Goal: Information Seeking & Learning: Learn about a topic

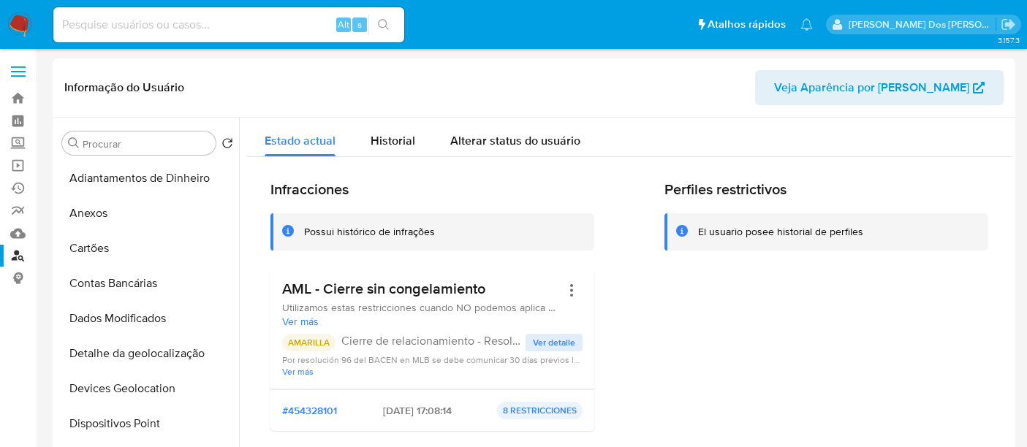
select select "10"
click at [250, 29] on input at bounding box center [228, 24] width 351 height 19
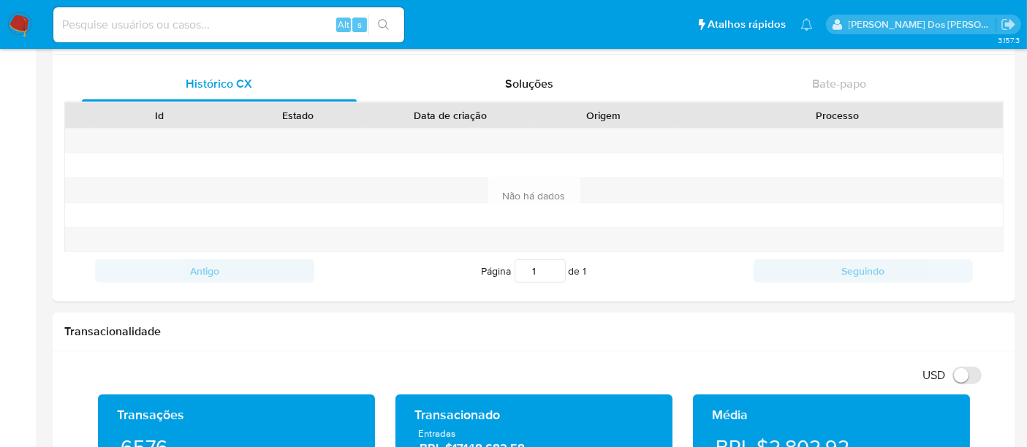
scroll to position [251, 0]
paste input "9bWxLIUfrBeWYSFKdE6D6SGL"
type input "9bWxLIUfrBeWYSFKdE6D6SGL"
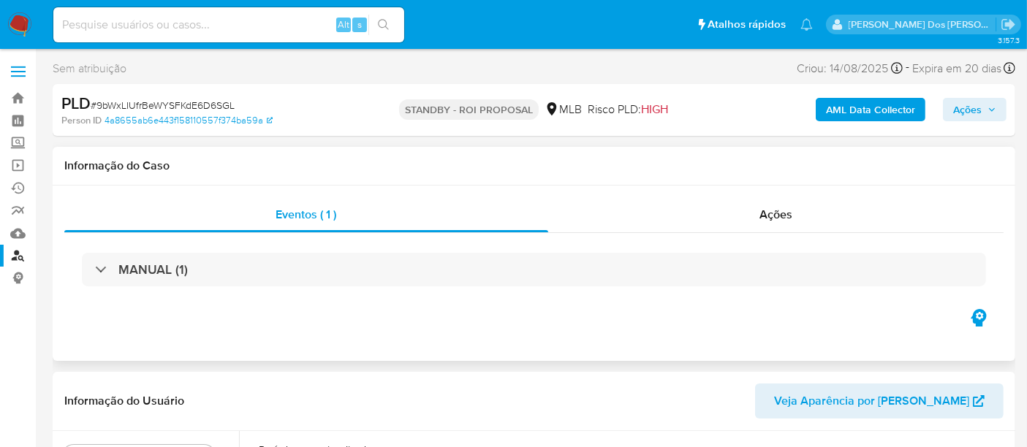
select select "10"
click at [216, 14] on div "Alt s" at bounding box center [228, 24] width 351 height 35
paste input "9bWxLIUfrBeWYSFKdE6D6SGL"
type input "9bWxLIUfrBeWYSFKdE6D6SGL"
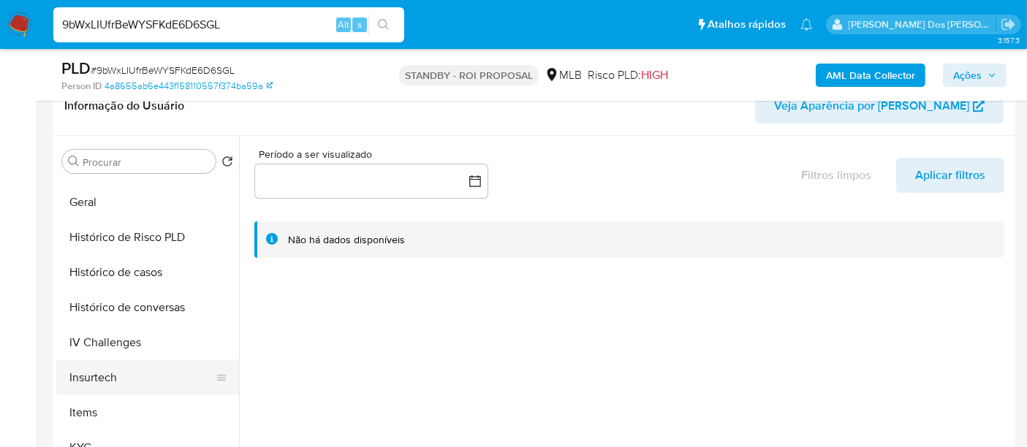
scroll to position [487, 0]
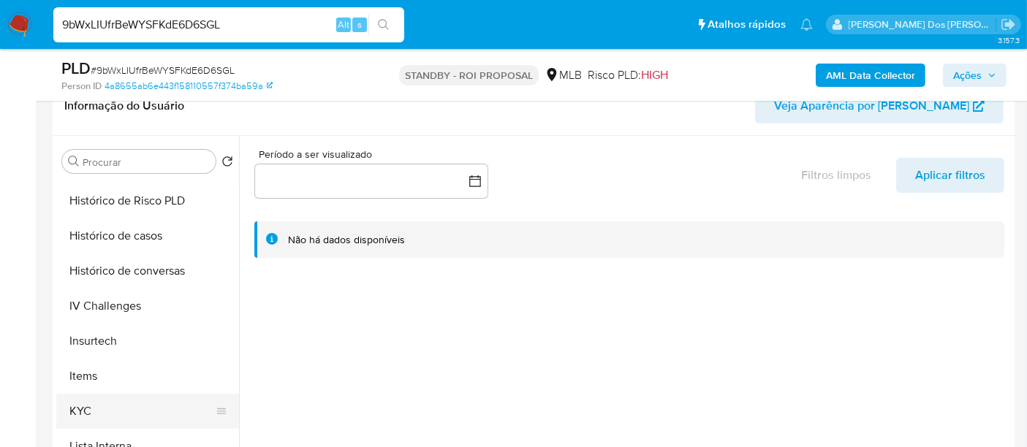
click at [79, 406] on button "KYC" at bounding box center [141, 411] width 171 height 35
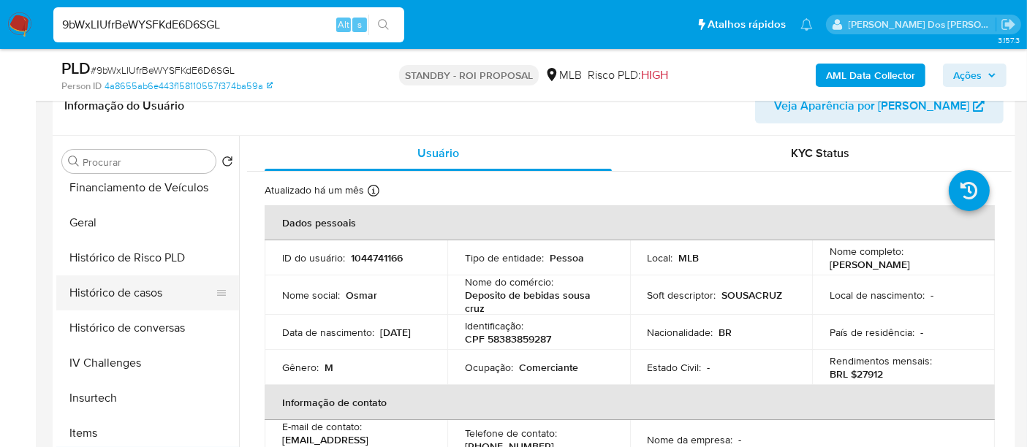
scroll to position [406, 0]
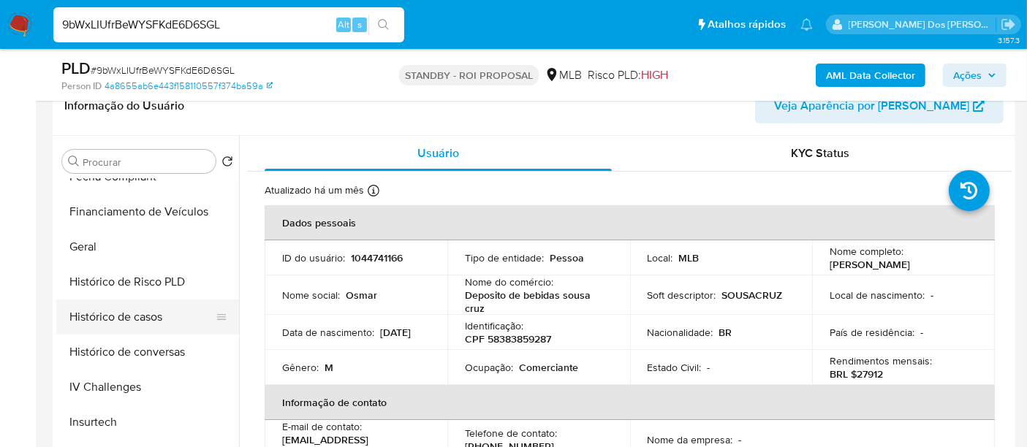
click at [146, 316] on button "Histórico de casos" at bounding box center [141, 317] width 171 height 35
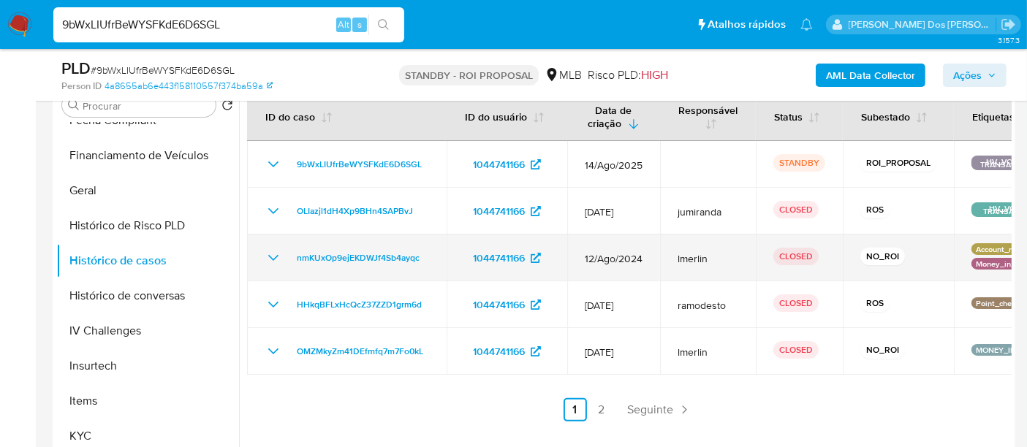
scroll to position [324, 0]
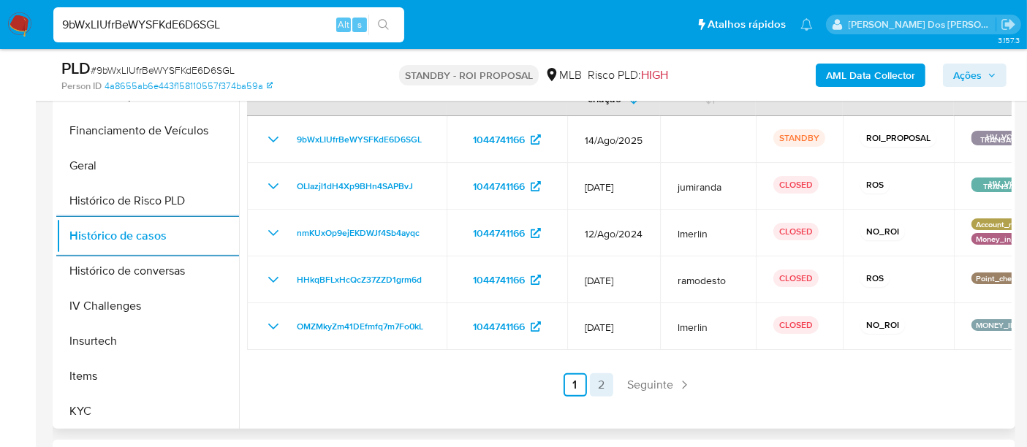
click at [590, 390] on link "2" at bounding box center [601, 384] width 23 height 23
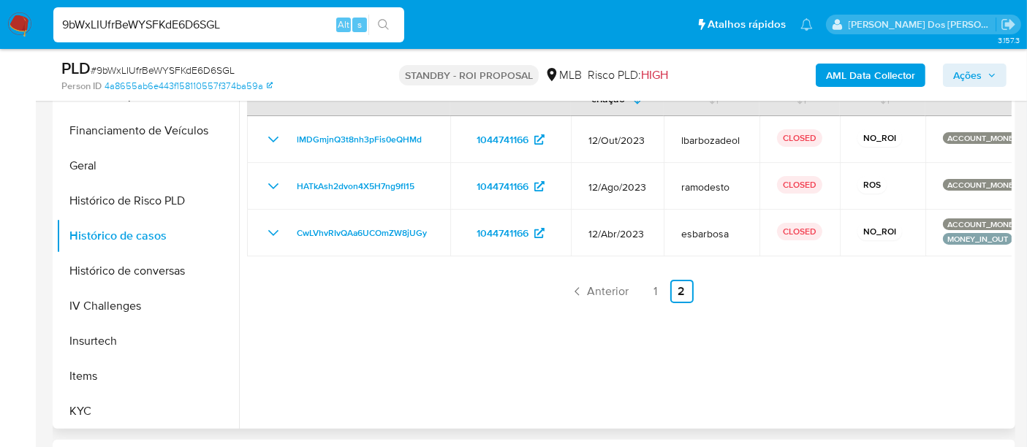
scroll to position [243, 0]
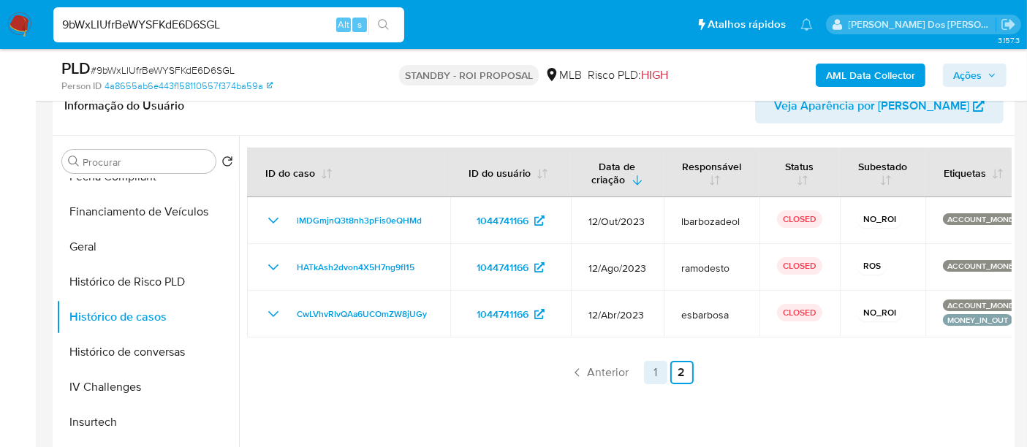
click at [644, 364] on link "1" at bounding box center [655, 372] width 23 height 23
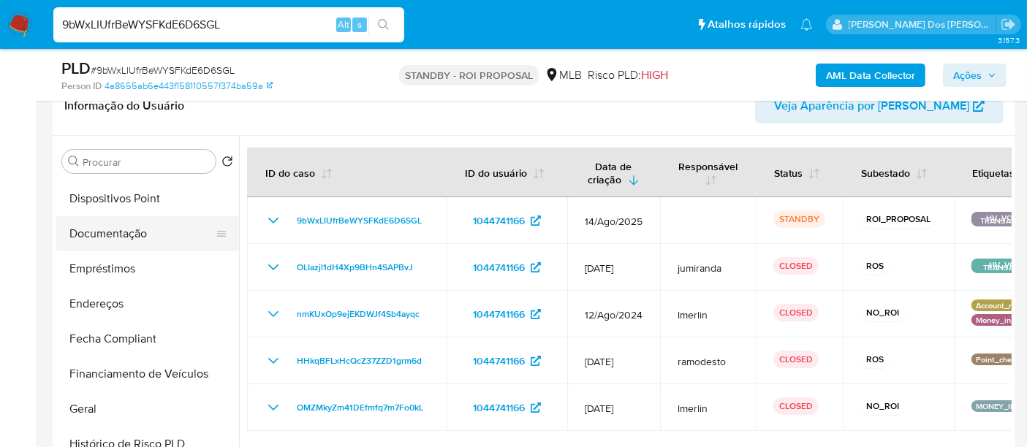
click at [118, 235] on button "Documentação" at bounding box center [141, 233] width 171 height 35
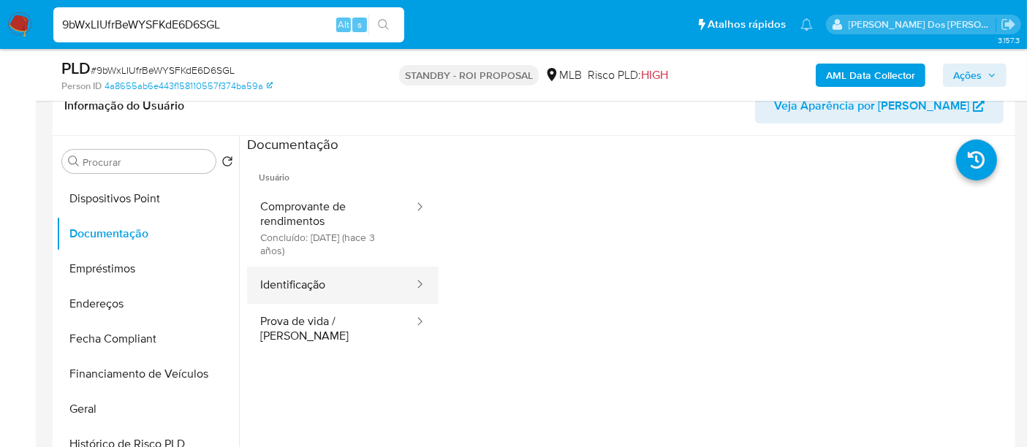
click at [309, 286] on button "Identificação" at bounding box center [331, 285] width 168 height 37
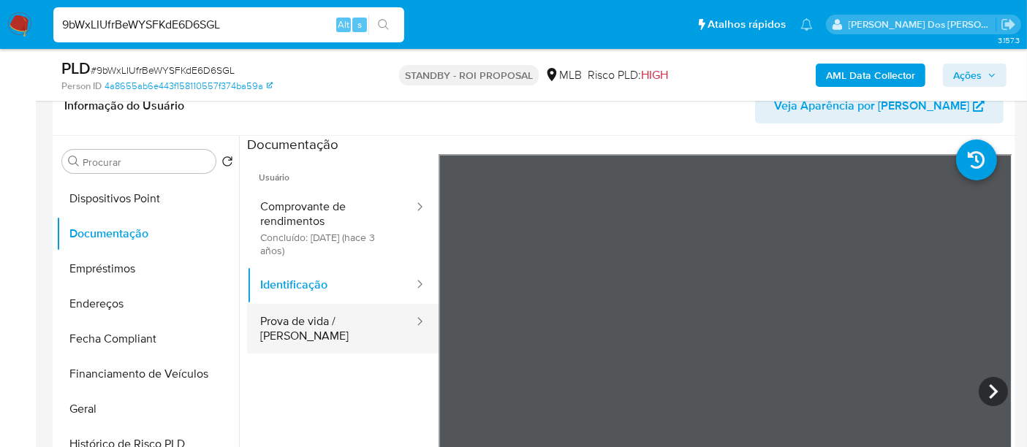
click at [336, 314] on button "Prova de vida / [PERSON_NAME]" at bounding box center [331, 329] width 168 height 50
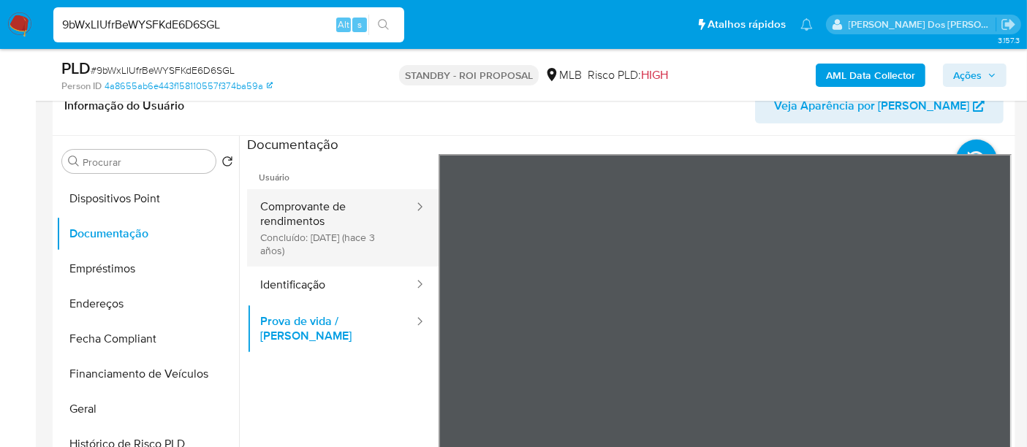
click at [327, 229] on button "Comprovante de rendimentos Concluído: [DATE] (hace 3 años)" at bounding box center [331, 227] width 168 height 77
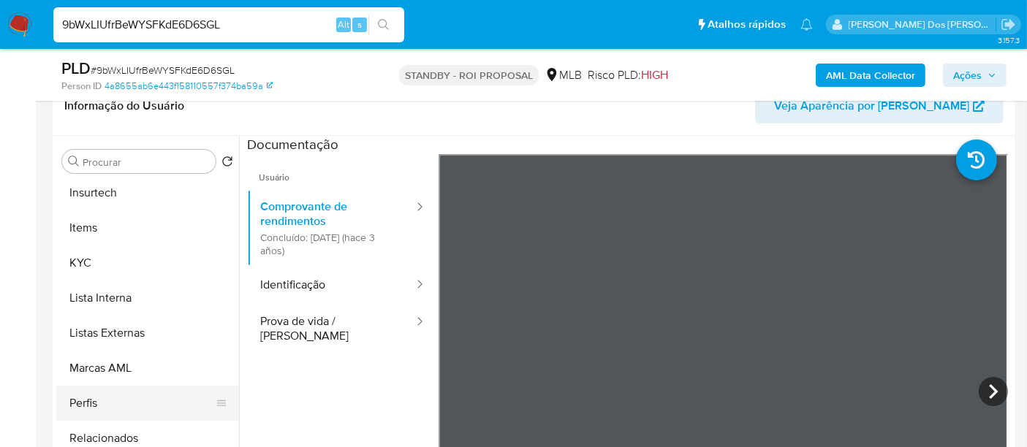
scroll to position [687, 0]
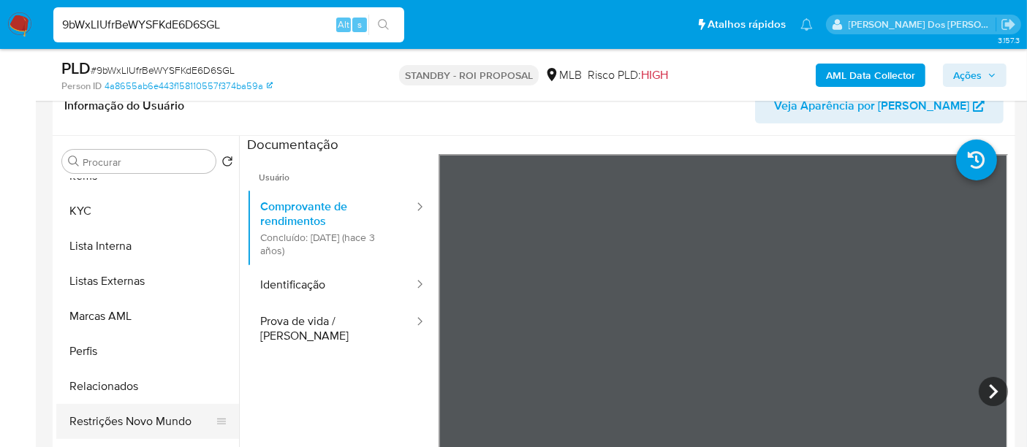
click at [165, 412] on button "Restrições Novo Mundo" at bounding box center [141, 421] width 171 height 35
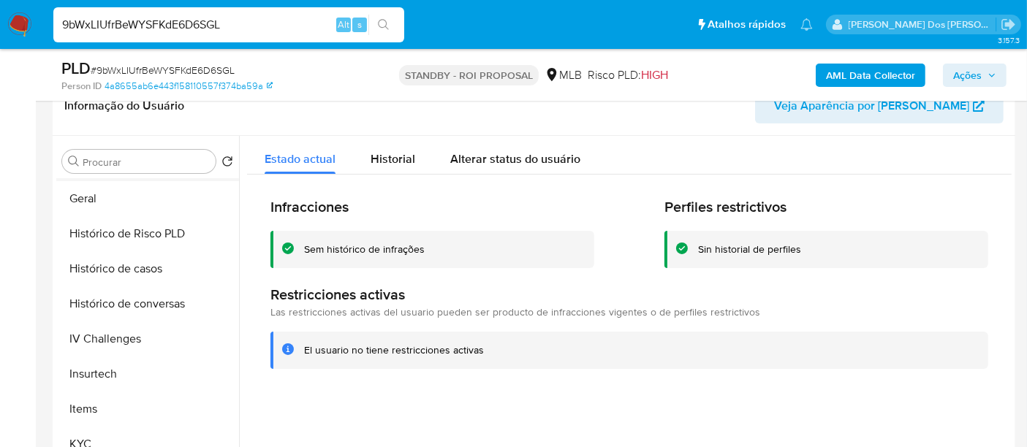
scroll to position [281, 0]
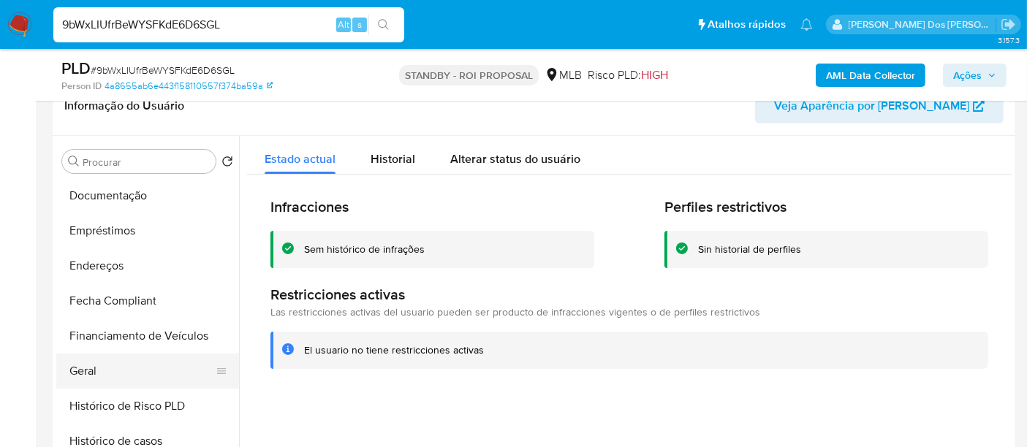
click at [77, 375] on button "Geral" at bounding box center [141, 371] width 171 height 35
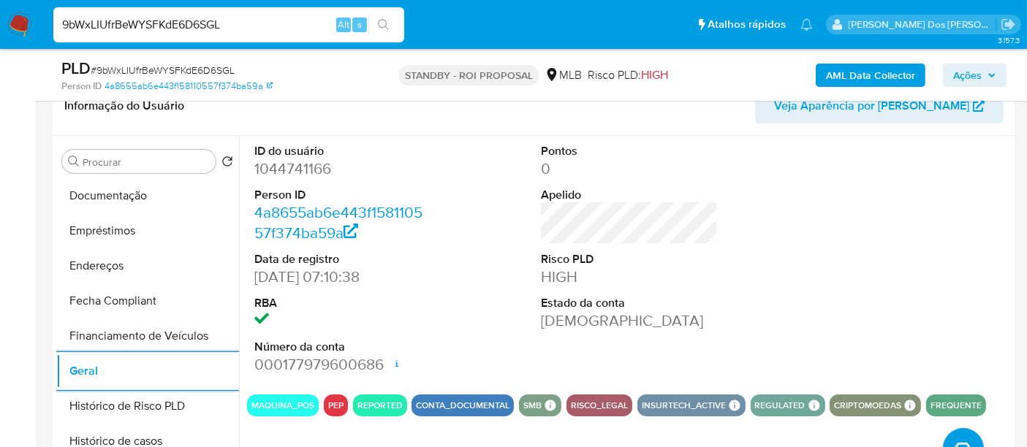
click at [213, 20] on input "9bWxLIUfrBeWYSFKdE6D6SGL" at bounding box center [228, 24] width 351 height 19
paste input "FExs7Sls04axLgxrvFJHJeUR"
type input "FExs7Sls04axLgxrvFJHJeUR"
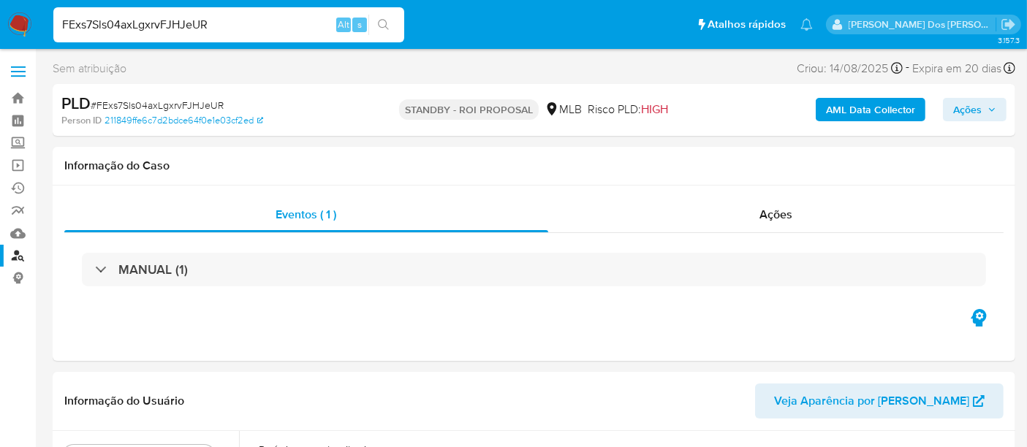
select select "10"
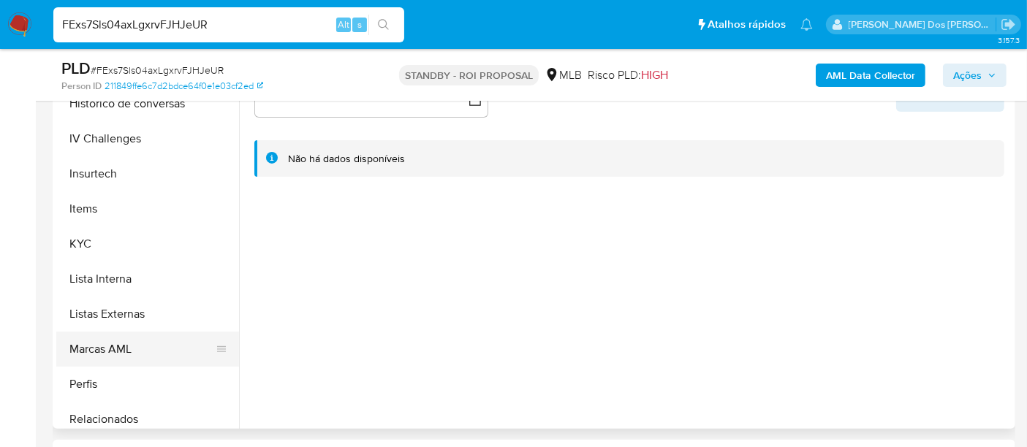
scroll to position [649, 0]
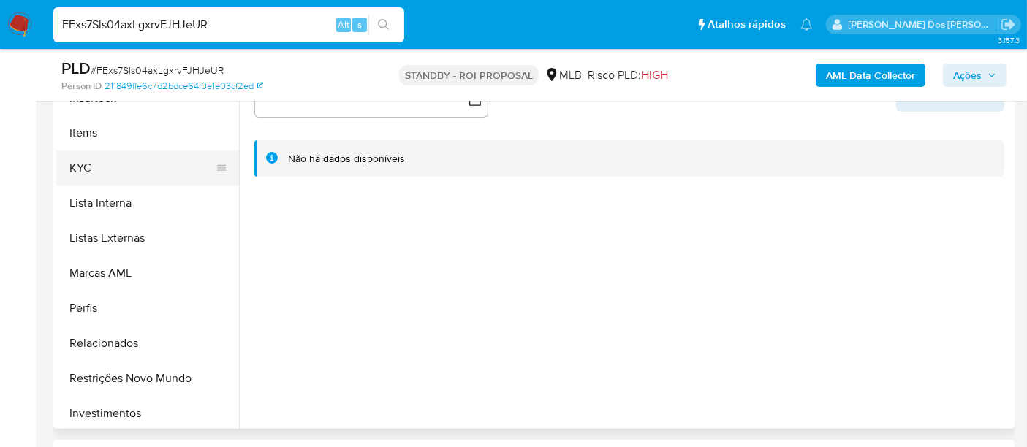
click at [81, 168] on button "KYC" at bounding box center [141, 168] width 171 height 35
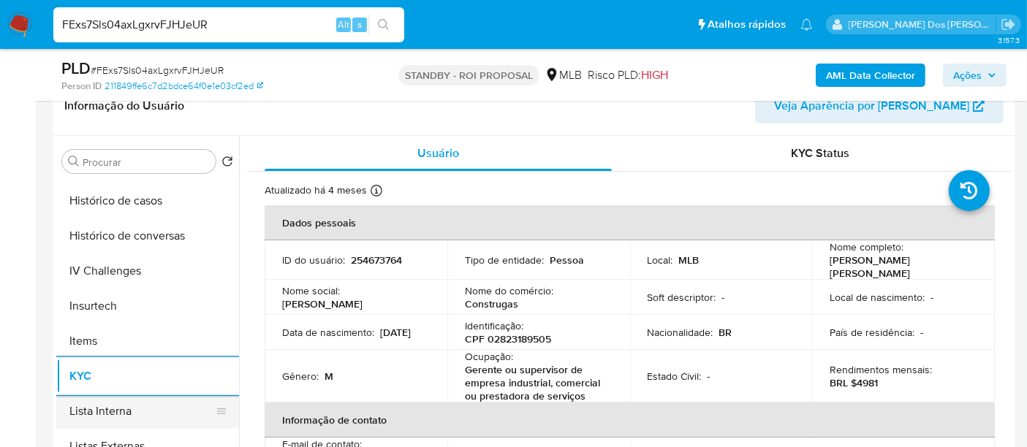
scroll to position [487, 0]
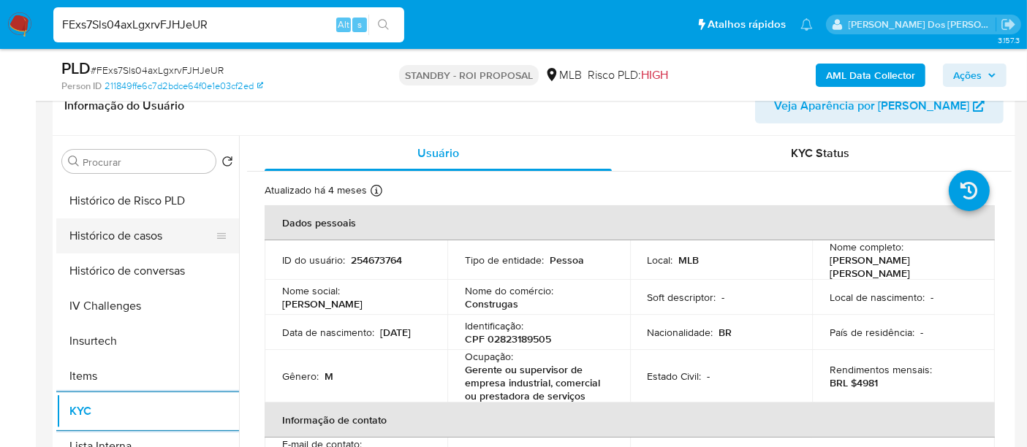
click at [118, 231] on button "Histórico de casos" at bounding box center [141, 236] width 171 height 35
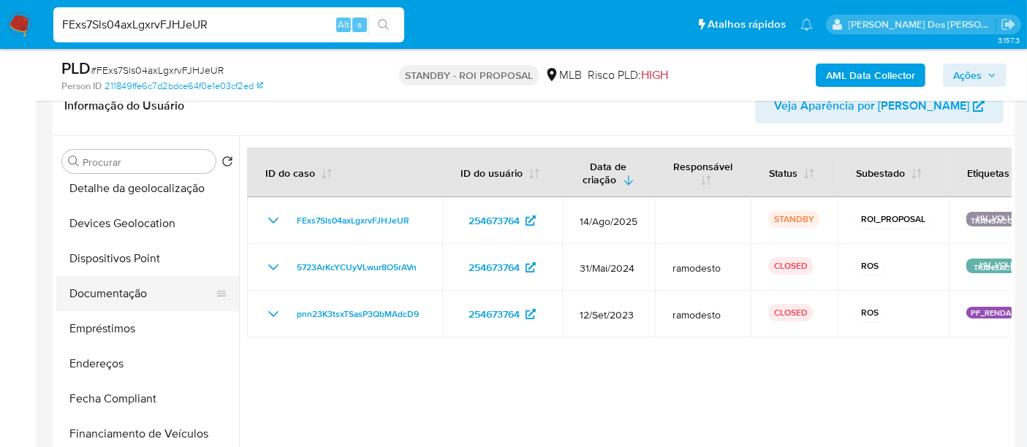
scroll to position [162, 0]
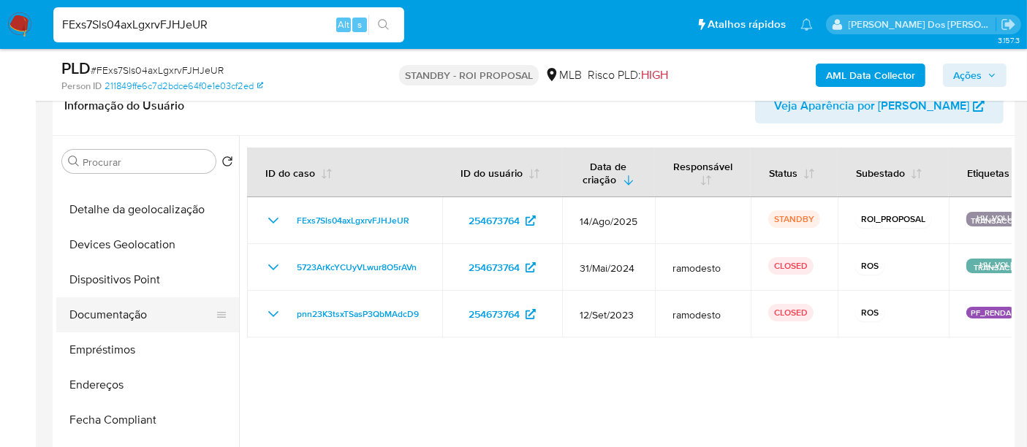
click at [137, 316] on button "Documentação" at bounding box center [141, 314] width 171 height 35
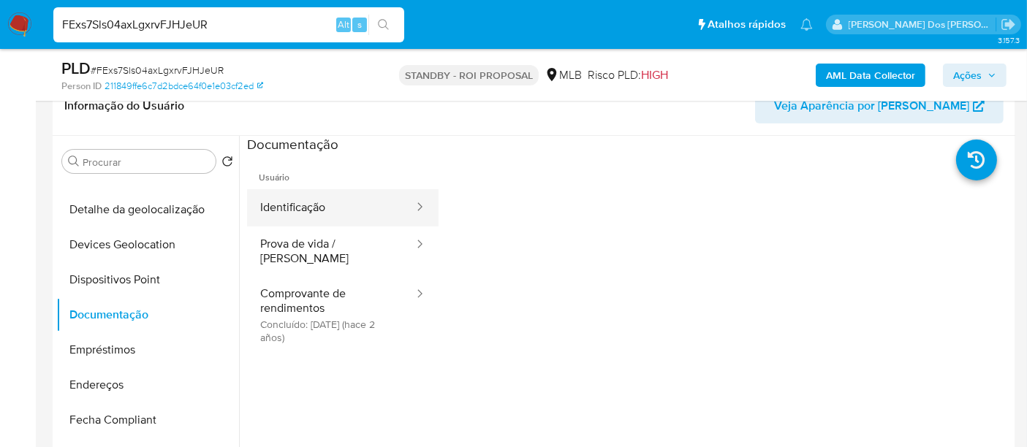
click at [276, 203] on button "Identificação" at bounding box center [331, 207] width 168 height 37
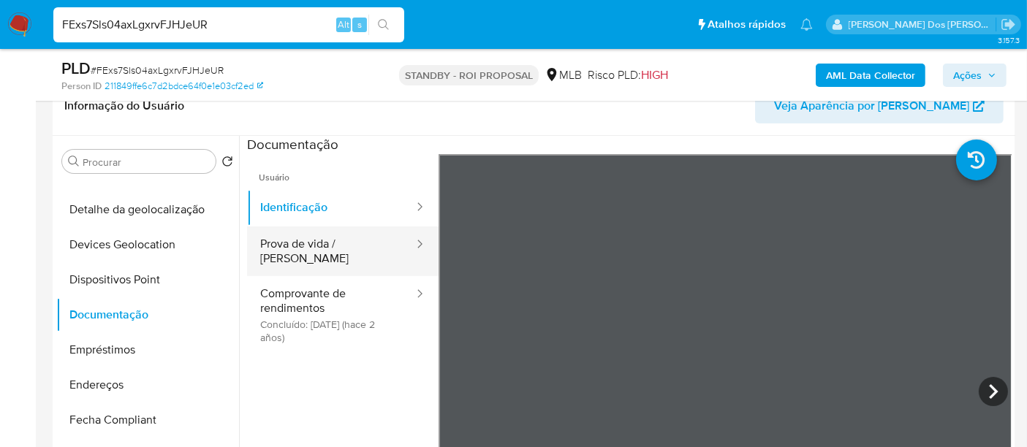
click at [276, 246] on button "Prova de vida / [PERSON_NAME]" at bounding box center [331, 252] width 168 height 50
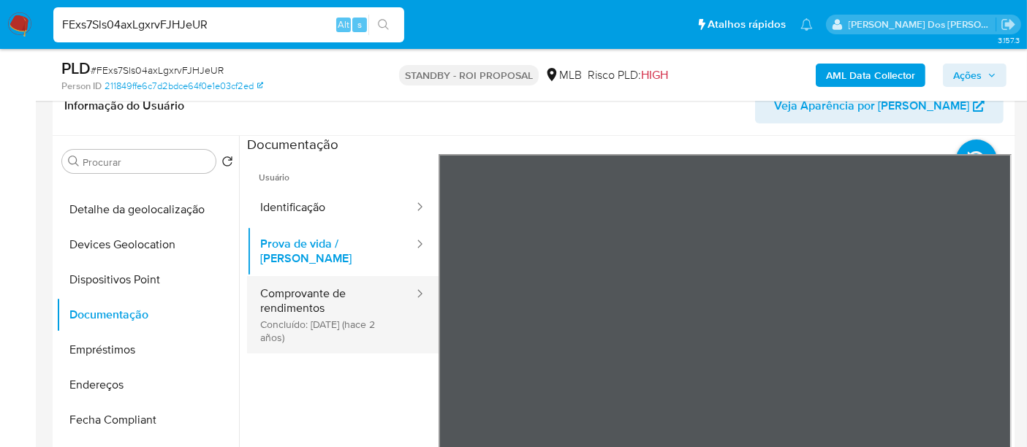
click at [279, 301] on button "Comprovante de rendimentos Concluído: [DATE] (hace 2 años)" at bounding box center [331, 314] width 168 height 77
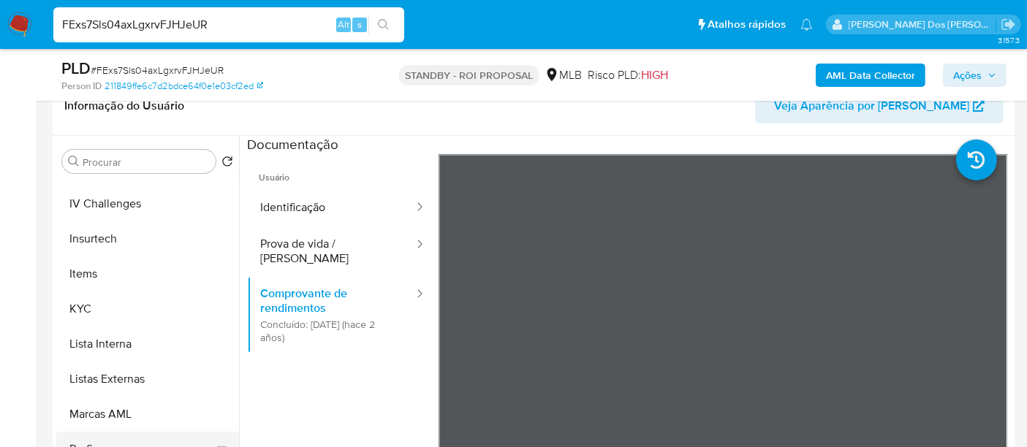
scroll to position [687, 0]
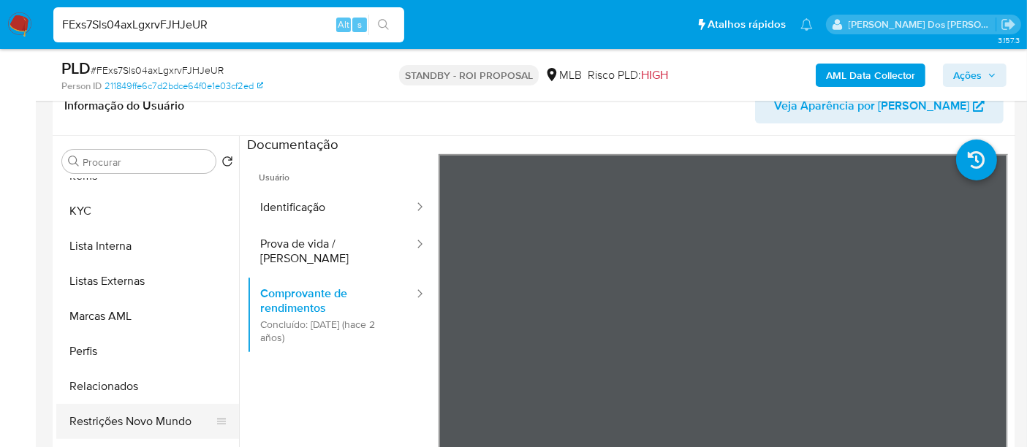
click at [165, 415] on button "Restrições Novo Mundo" at bounding box center [141, 421] width 171 height 35
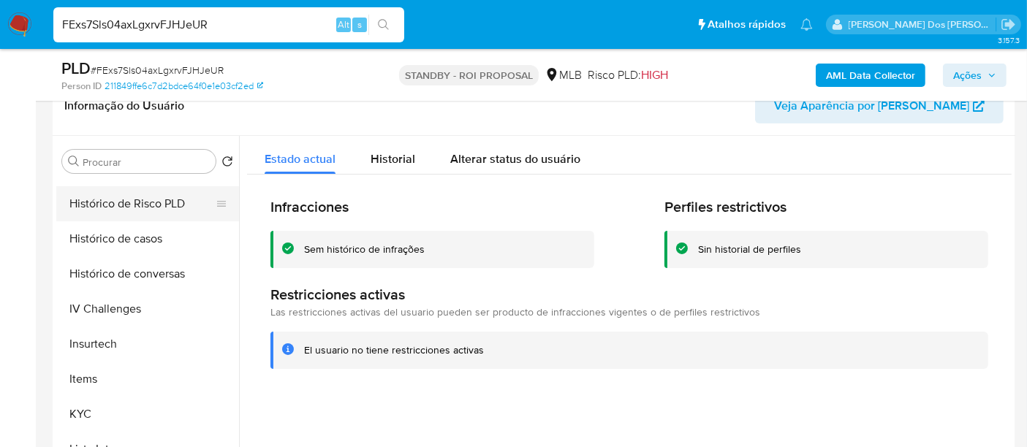
scroll to position [362, 0]
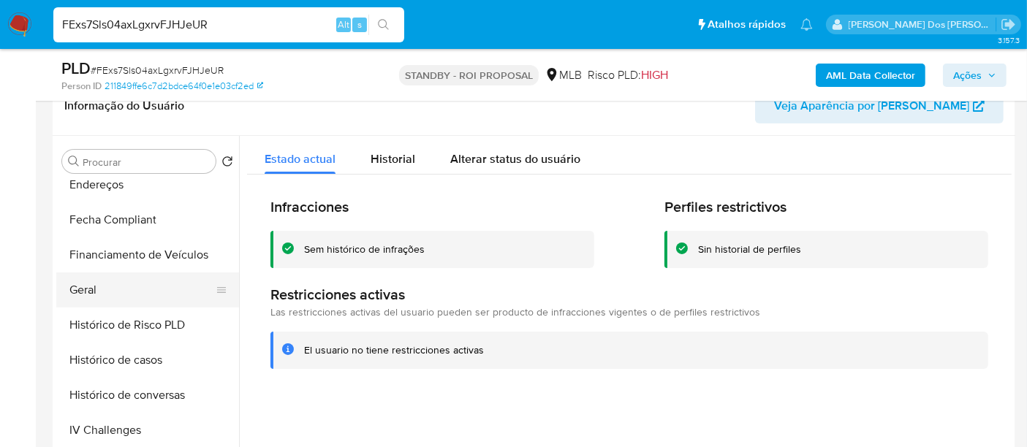
click at [87, 293] on button "Geral" at bounding box center [141, 290] width 171 height 35
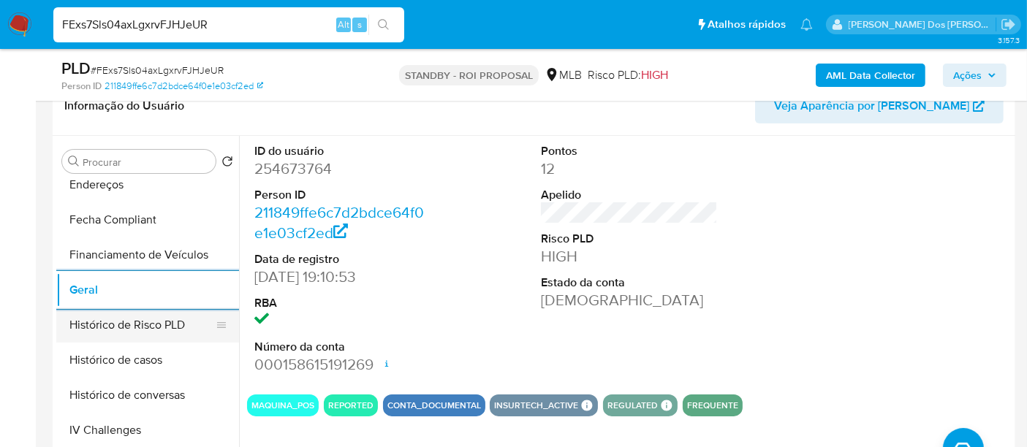
scroll to position [606, 0]
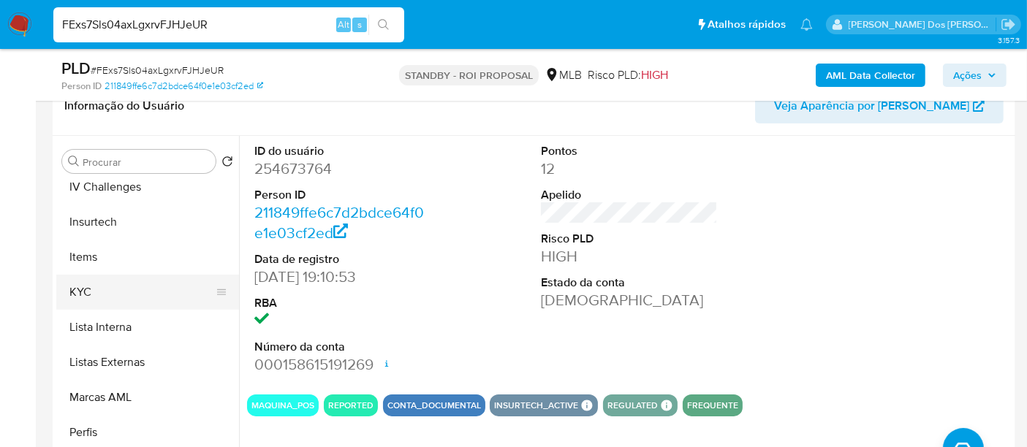
click at [77, 292] on button "KYC" at bounding box center [141, 292] width 171 height 35
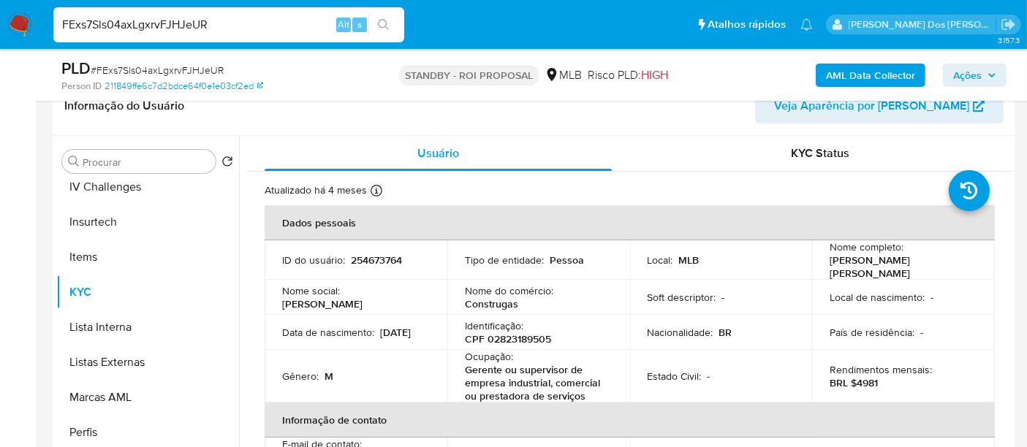
click at [208, 31] on input "FExs7Sls04axLgxrvFJHJeUR" at bounding box center [228, 24] width 351 height 19
click at [279, 37] on div "FExs7Sls04axLgxrvFJHJeUR Alt s" at bounding box center [228, 24] width 351 height 35
click at [278, 34] on input "FExs7Sls04axLgxrvFJHJeUR" at bounding box center [228, 24] width 351 height 19
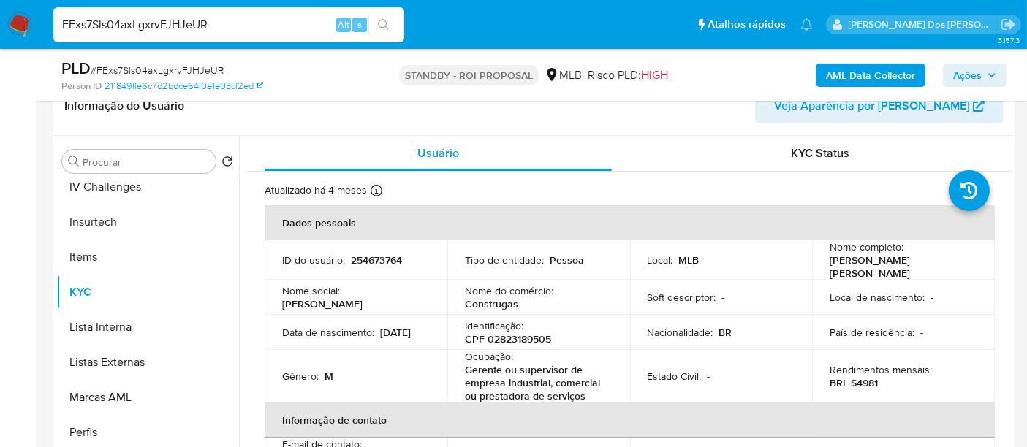
paste input "jMGZx2hkUSxdUkPlKG2YeE2c"
type input "jMGZx2hkUSxdUkPlKG2YeE2c"
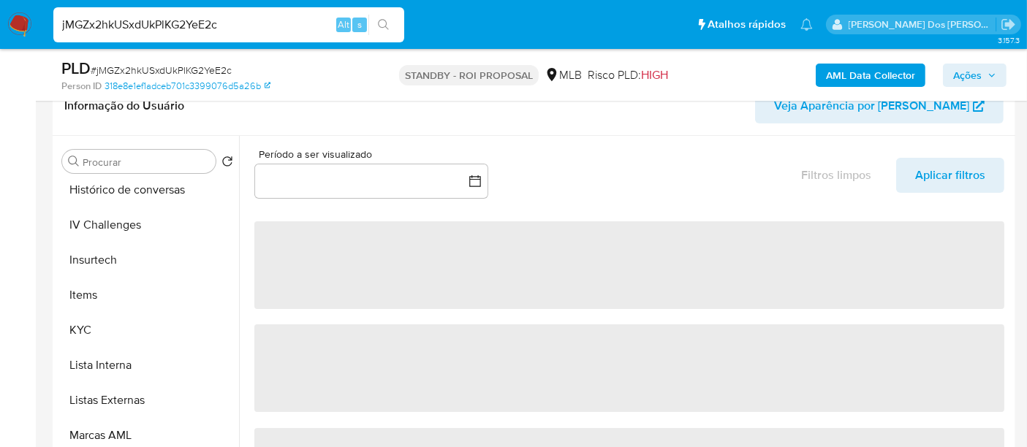
scroll to position [687, 0]
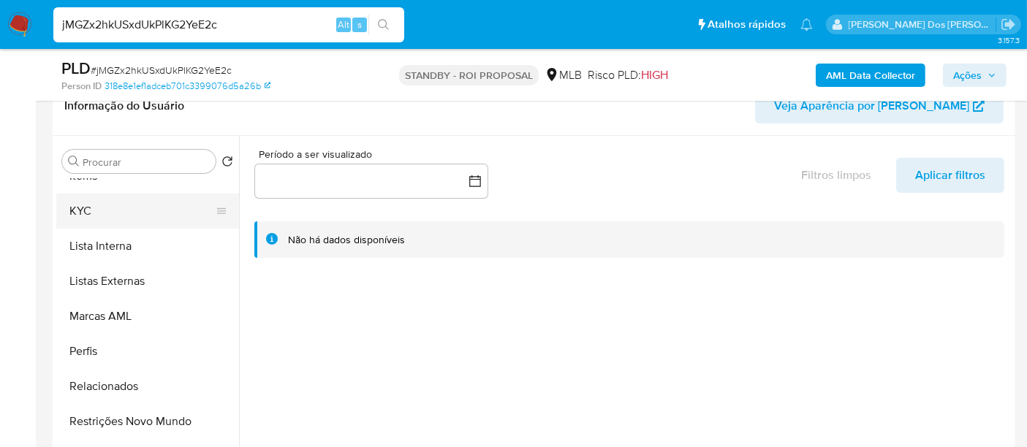
select select "10"
click at [83, 210] on button "KYC" at bounding box center [141, 211] width 171 height 35
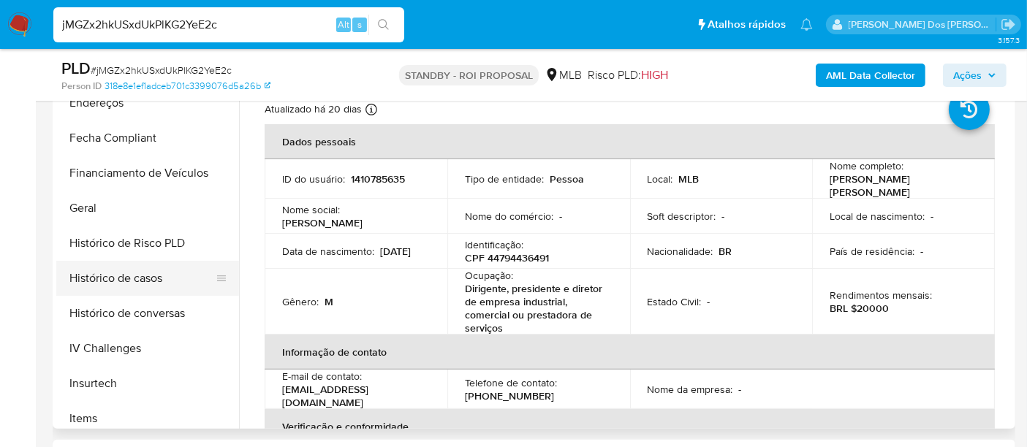
scroll to position [362, 0]
click at [150, 273] on button "Histórico de casos" at bounding box center [141, 279] width 171 height 35
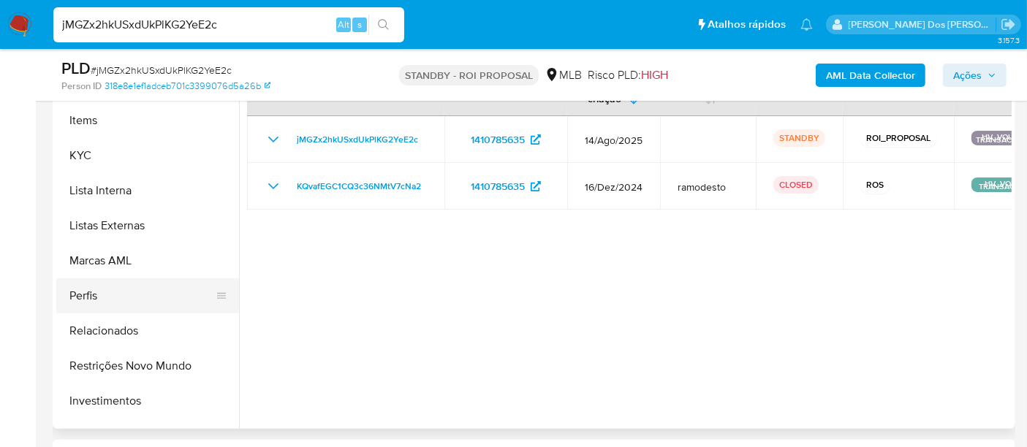
scroll to position [687, 0]
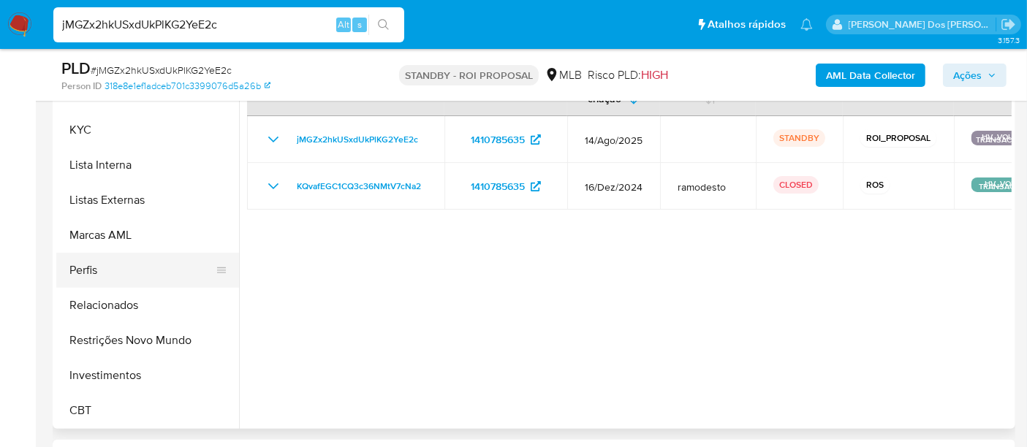
click at [154, 335] on button "Restrições Novo Mundo" at bounding box center [147, 340] width 183 height 35
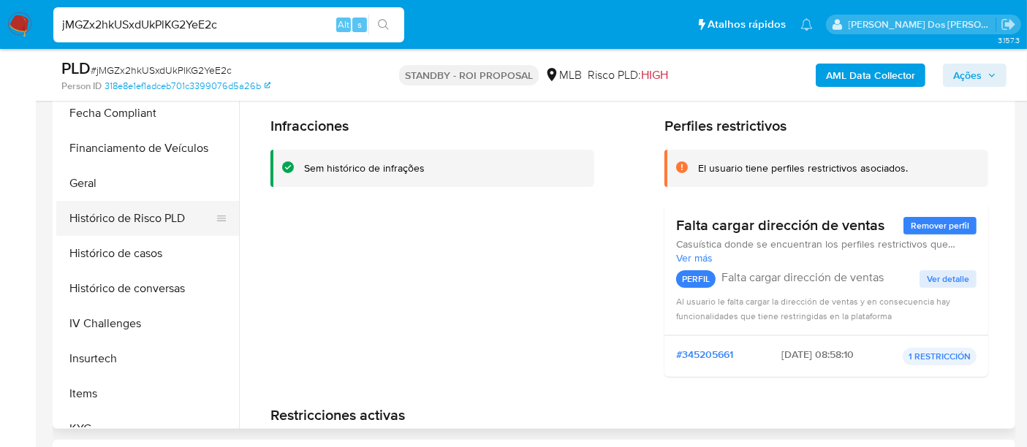
scroll to position [362, 0]
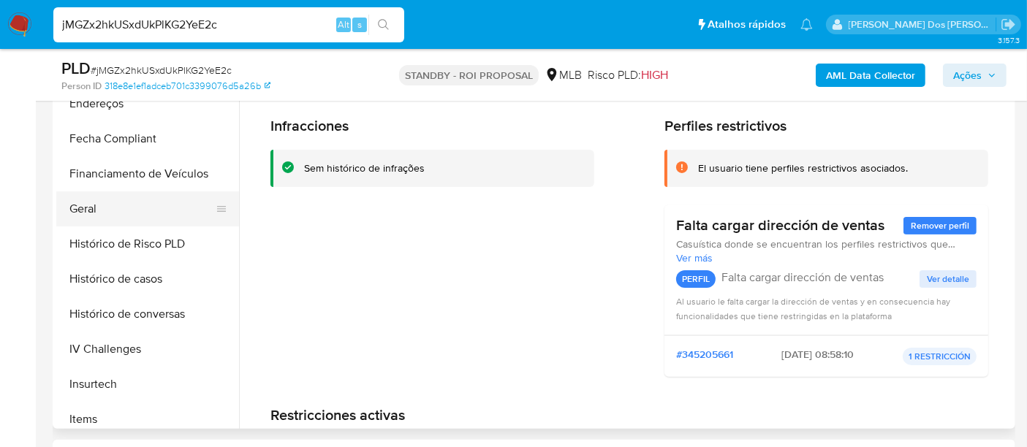
click at [83, 206] on button "Geral" at bounding box center [141, 208] width 171 height 35
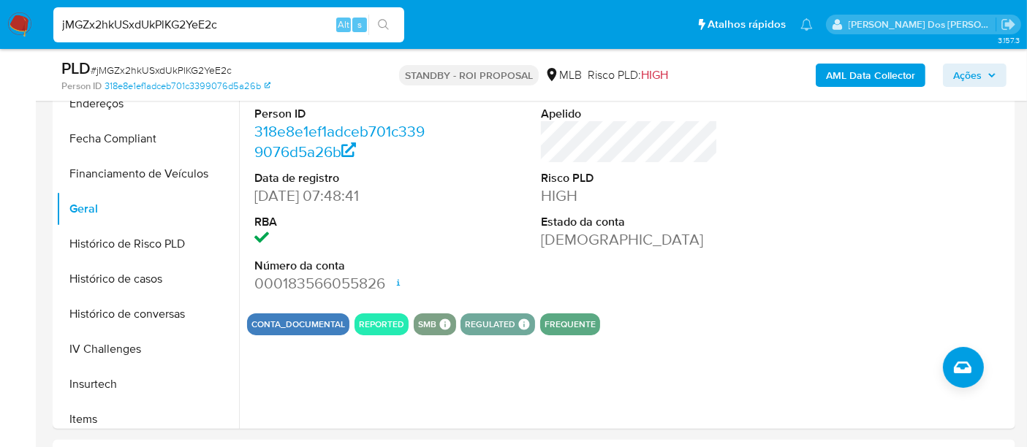
click at [213, 30] on input "jMGZx2hkUSxdUkPlKG2YeE2c" at bounding box center [228, 24] width 351 height 19
paste input "o39f0nDhSLYYH944ApPUVzQu"
type input "o39f0nDhSLYYH944ApPUVzQu"
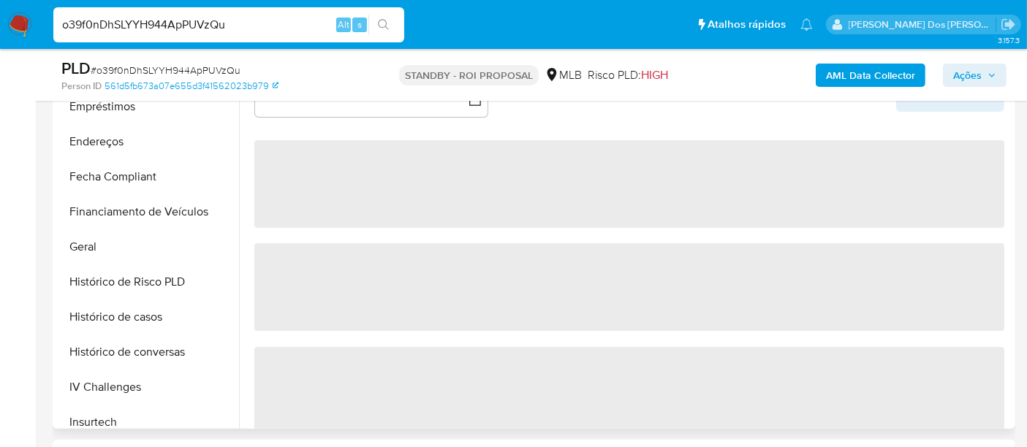
scroll to position [487, 0]
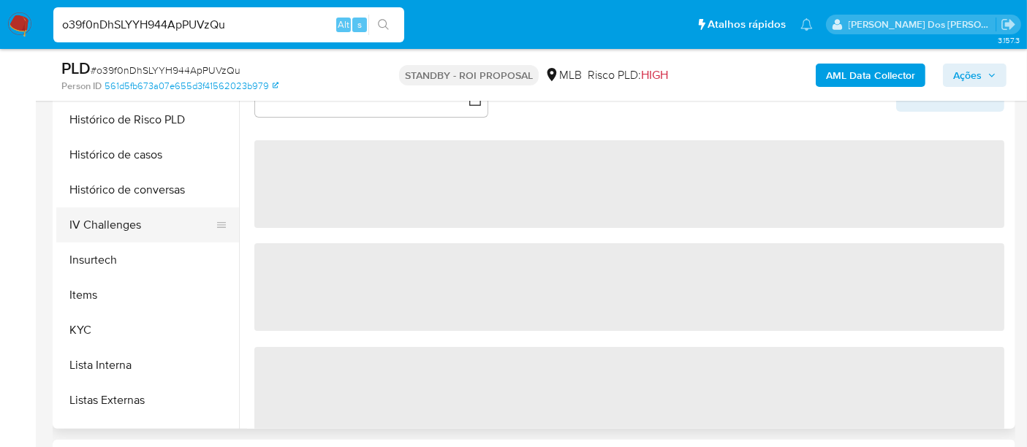
select select "10"
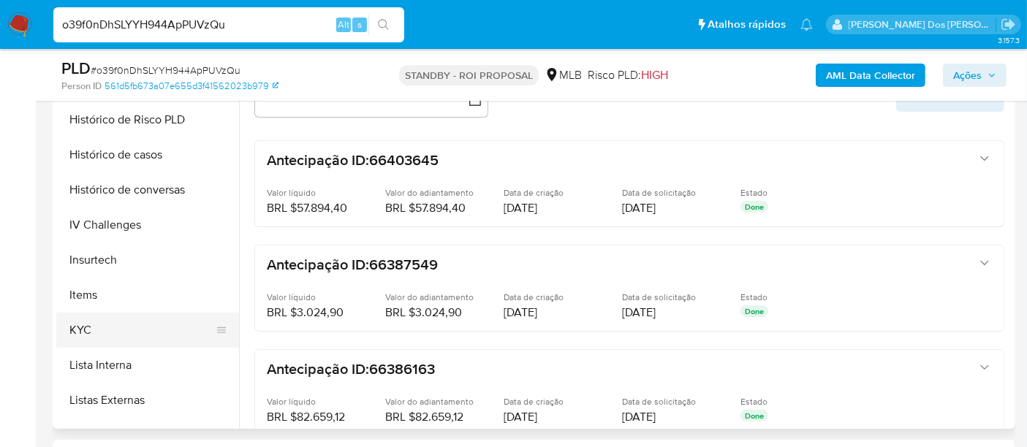
click at [91, 333] on button "KYC" at bounding box center [141, 330] width 171 height 35
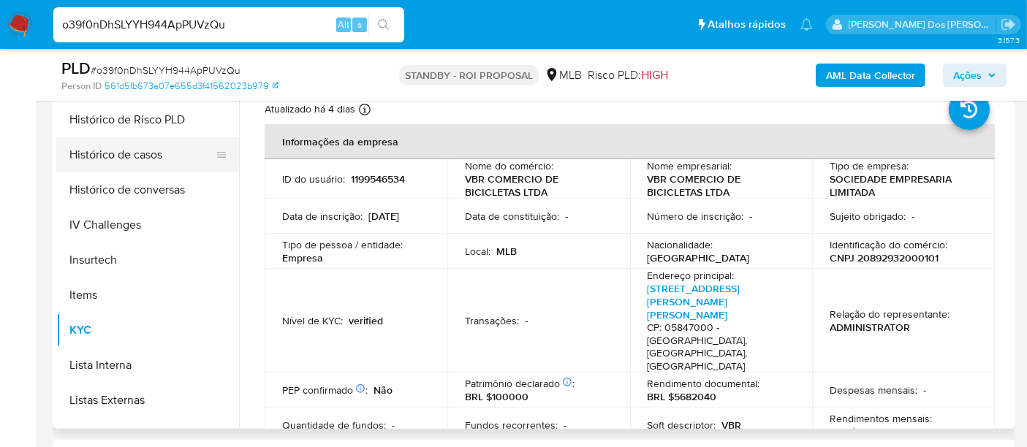
click at [132, 155] on button "Histórico de casos" at bounding box center [141, 154] width 171 height 35
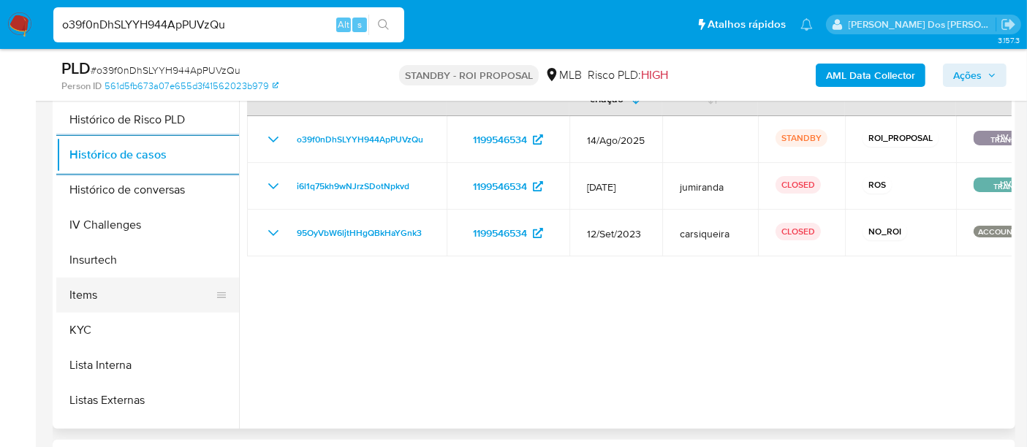
scroll to position [243, 0]
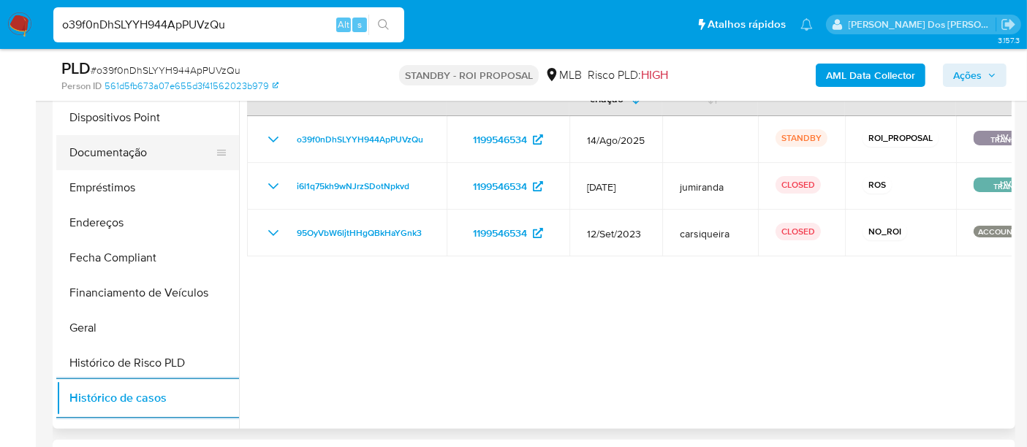
click at [123, 158] on button "Documentação" at bounding box center [141, 152] width 171 height 35
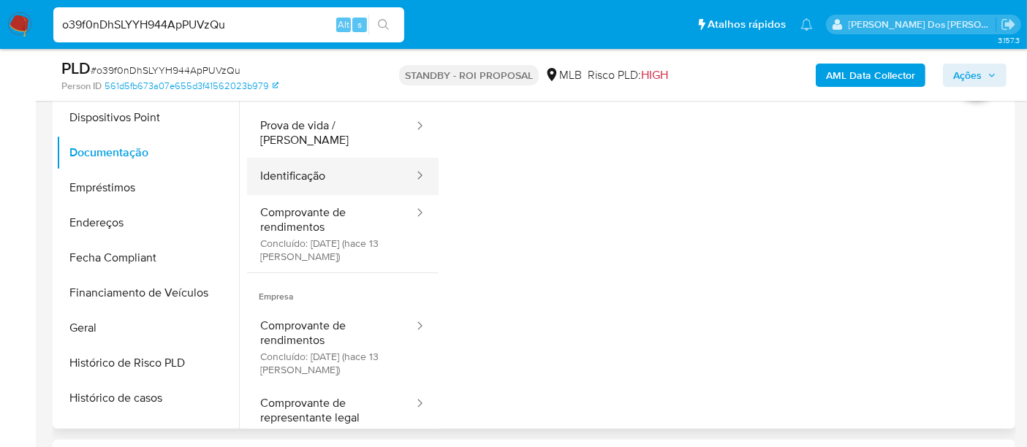
click at [292, 167] on button "Identificação" at bounding box center [331, 176] width 168 height 37
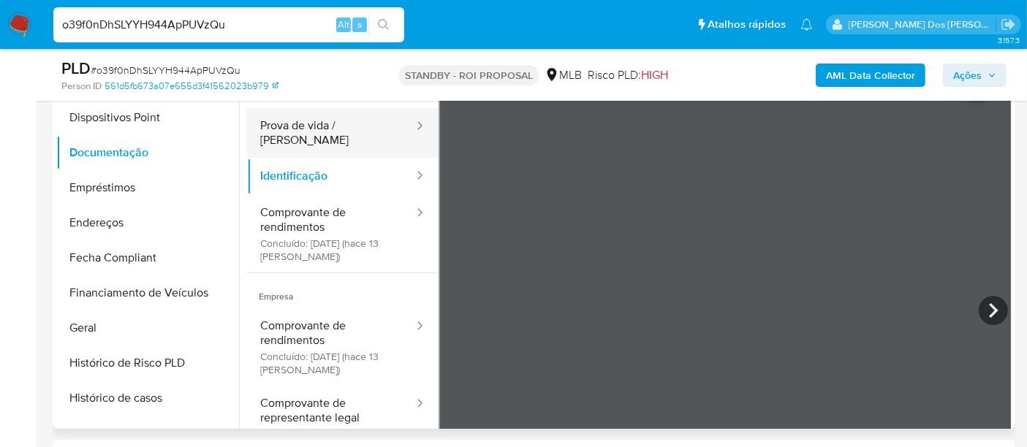
click at [344, 128] on button "Prova de vida / [PERSON_NAME]" at bounding box center [331, 133] width 168 height 50
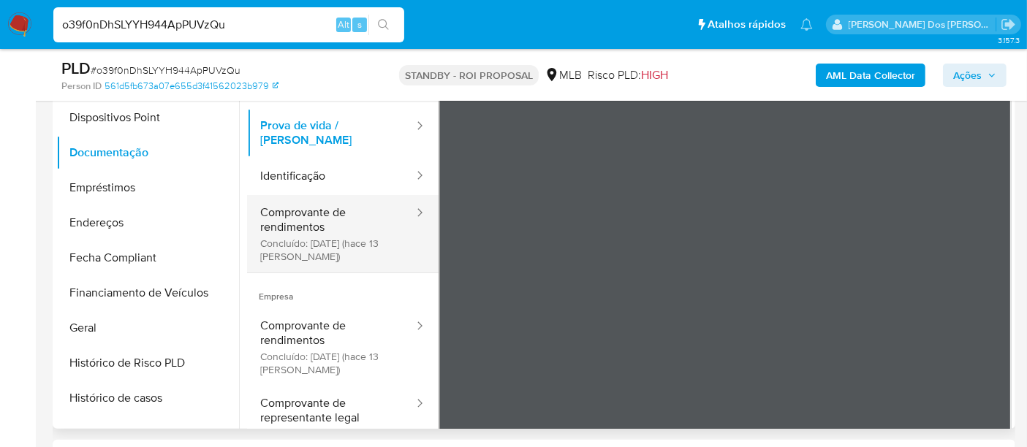
click at [305, 226] on button "Comprovante de rendimentos Concluído: [DATE] (hace 13 [PERSON_NAME])" at bounding box center [331, 233] width 168 height 77
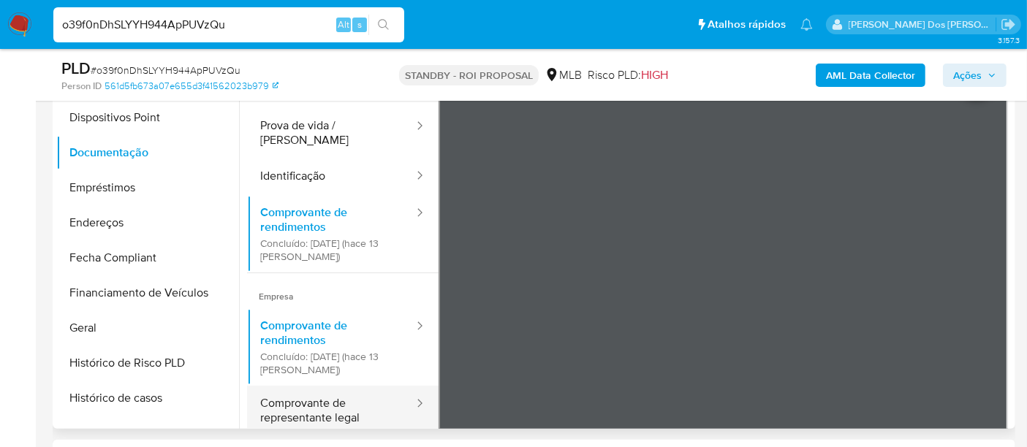
click at [294, 387] on button "Comprovante de representante legal" at bounding box center [331, 411] width 168 height 50
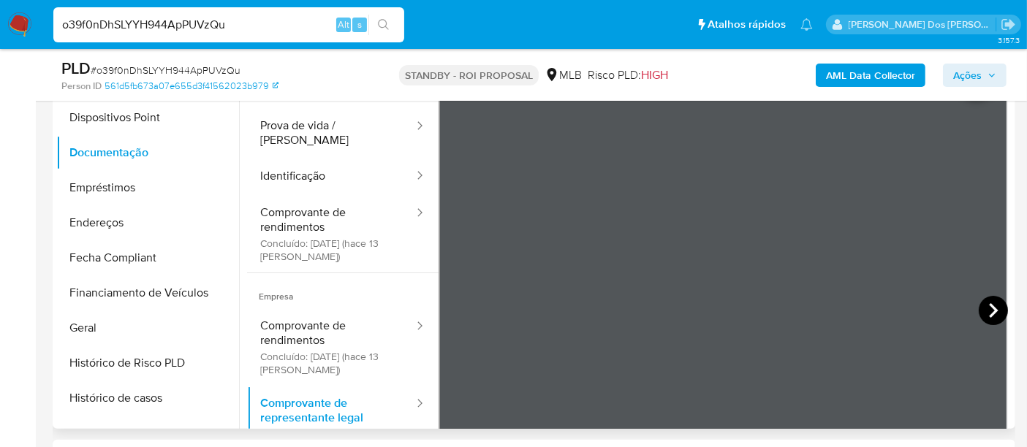
click at [989, 306] on icon at bounding box center [993, 310] width 9 height 15
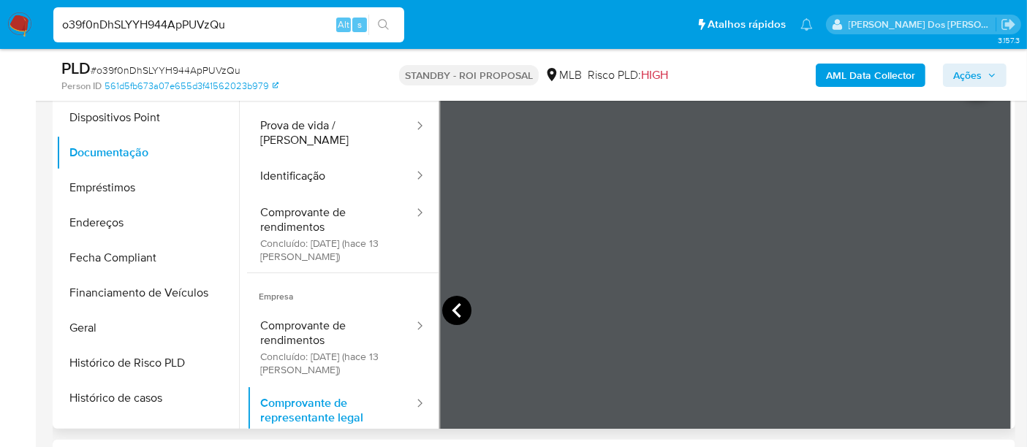
click at [455, 304] on icon at bounding box center [456, 310] width 29 height 29
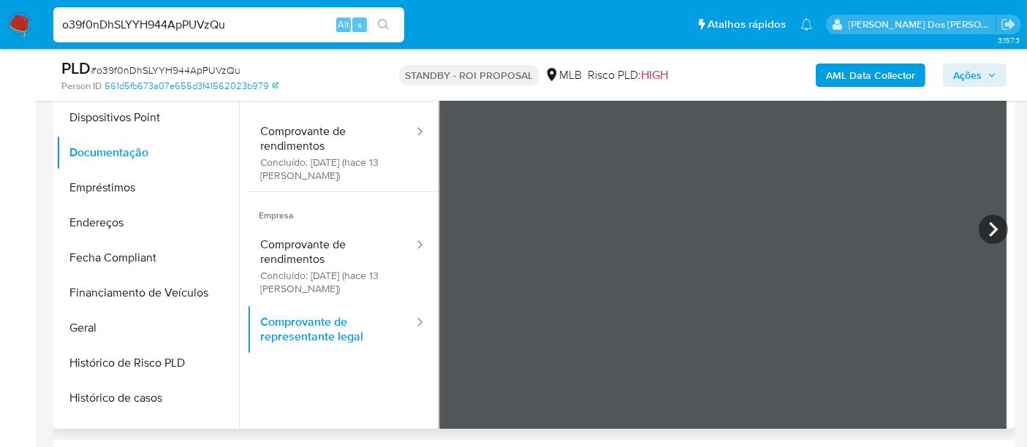
scroll to position [0, 0]
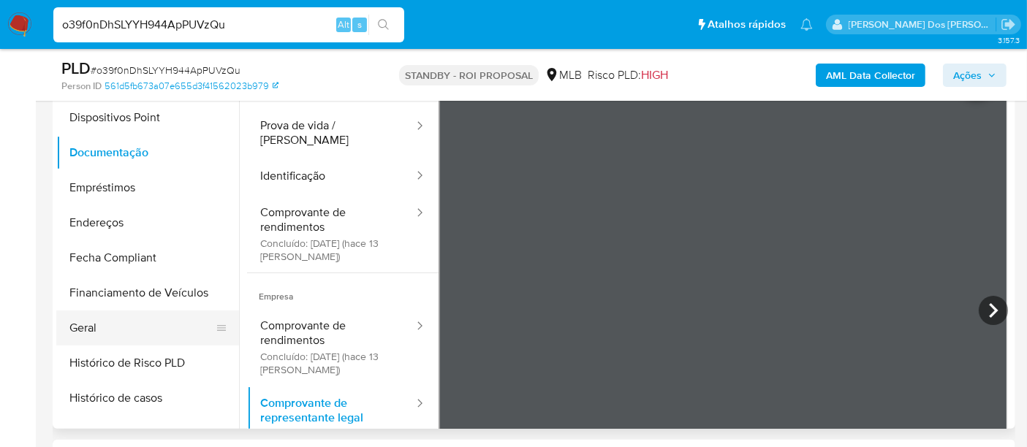
click at [91, 326] on button "Geral" at bounding box center [141, 328] width 171 height 35
